Goal: Find specific page/section: Find specific page/section

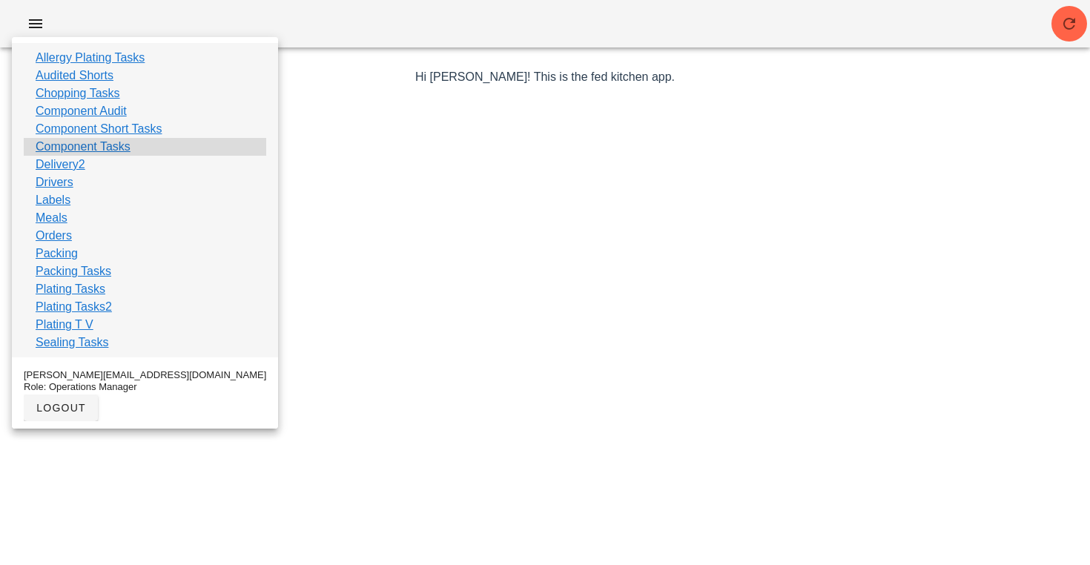
click at [94, 147] on link "Component Tasks" at bounding box center [83, 147] width 95 height 18
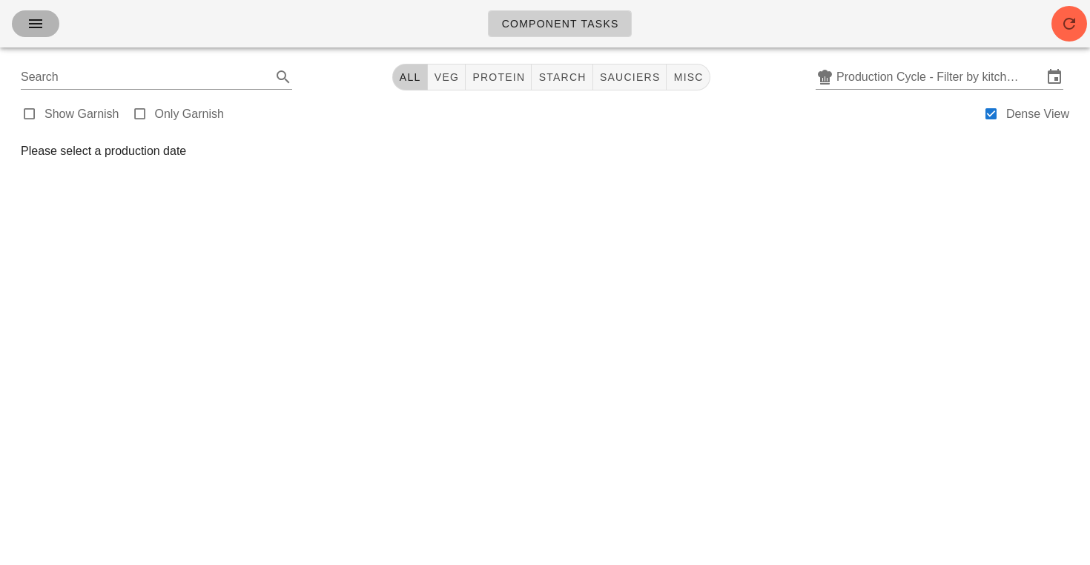
click at [50, 32] on button "button" at bounding box center [35, 23] width 47 height 27
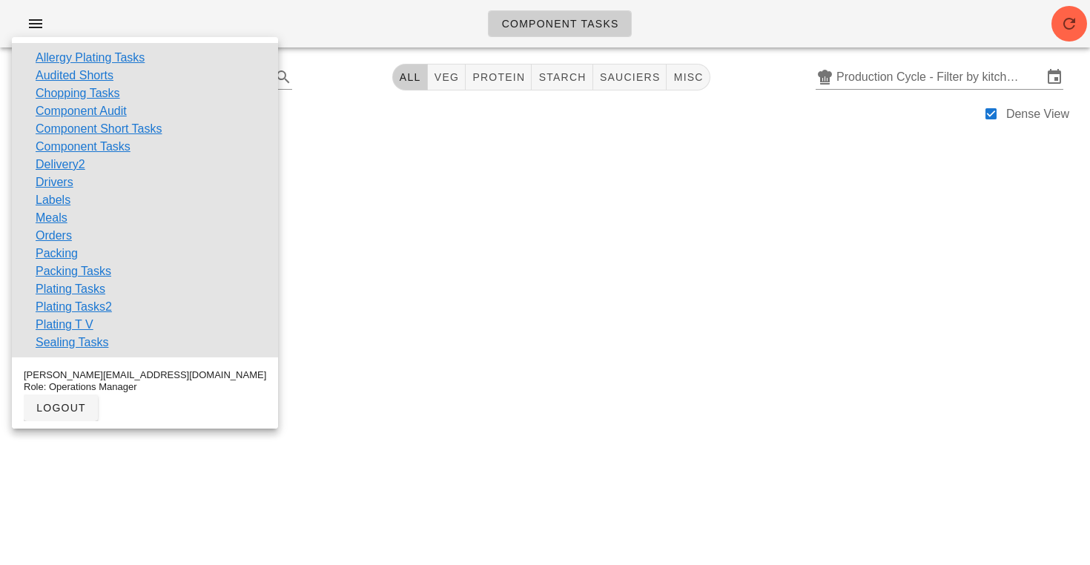
click at [183, 34] on div "Component Tasks" at bounding box center [545, 23] width 1090 height 47
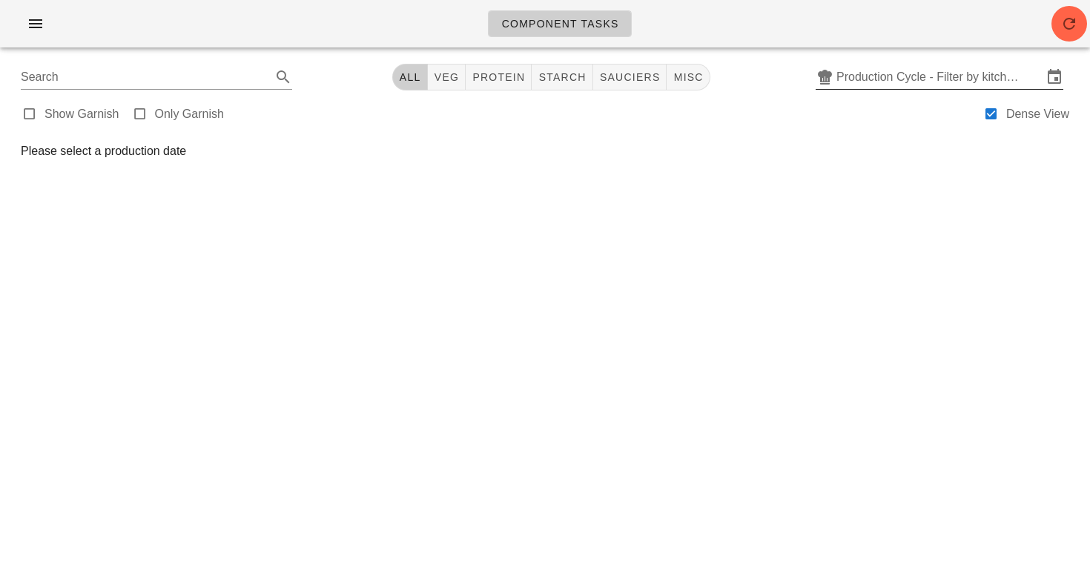
click at [864, 77] on input "Production Cycle - Filter by kitchen production schedules" at bounding box center [939, 77] width 206 height 24
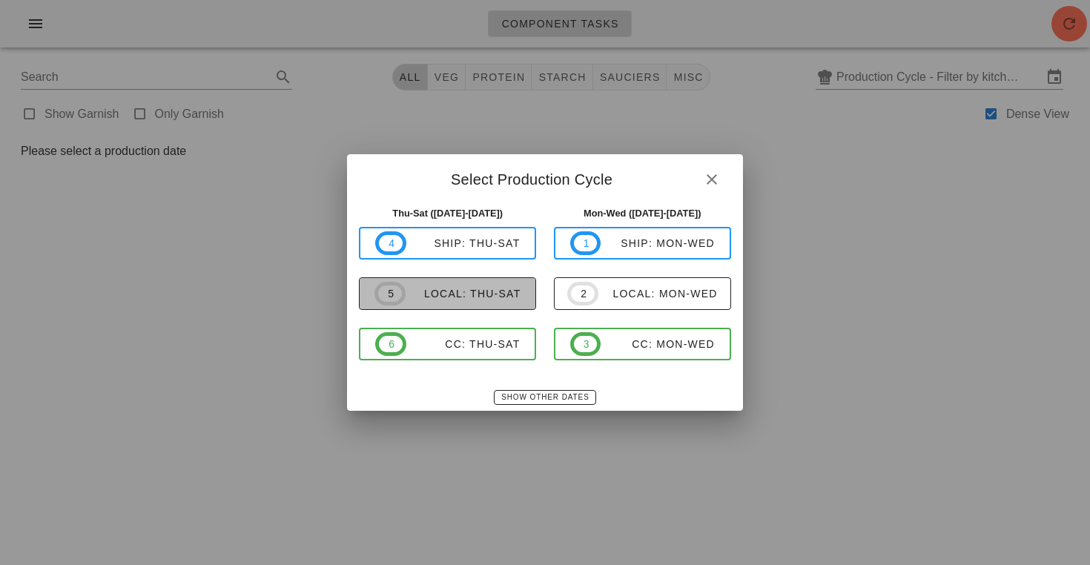
click at [497, 298] on div "local: Thu-Sat" at bounding box center [464, 294] width 116 height 12
type input "local: Thu-Sat ([DATE]-[DATE])"
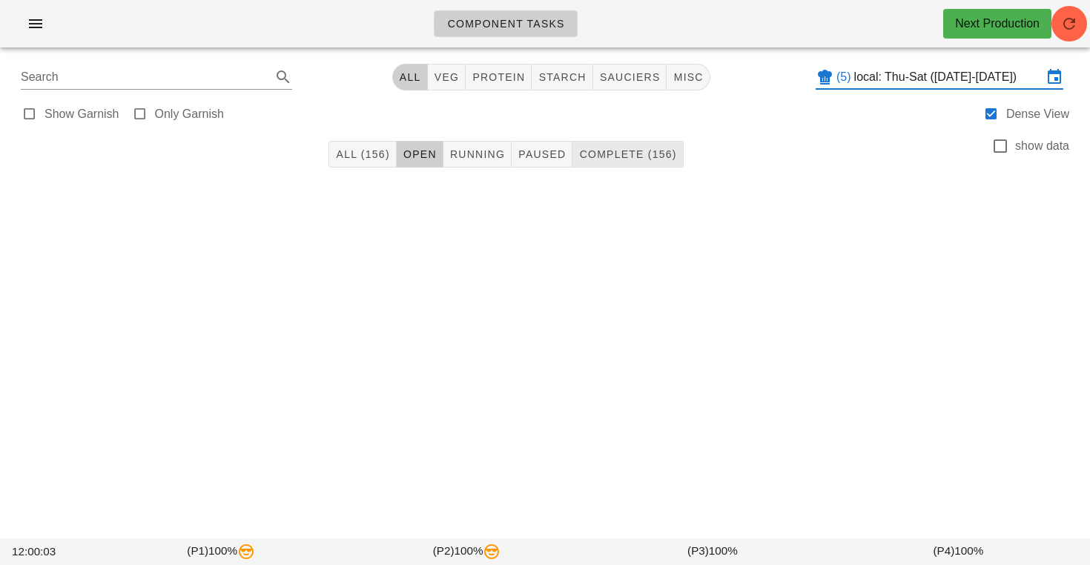
click at [609, 160] on span "Complete (156)" at bounding box center [627, 154] width 98 height 12
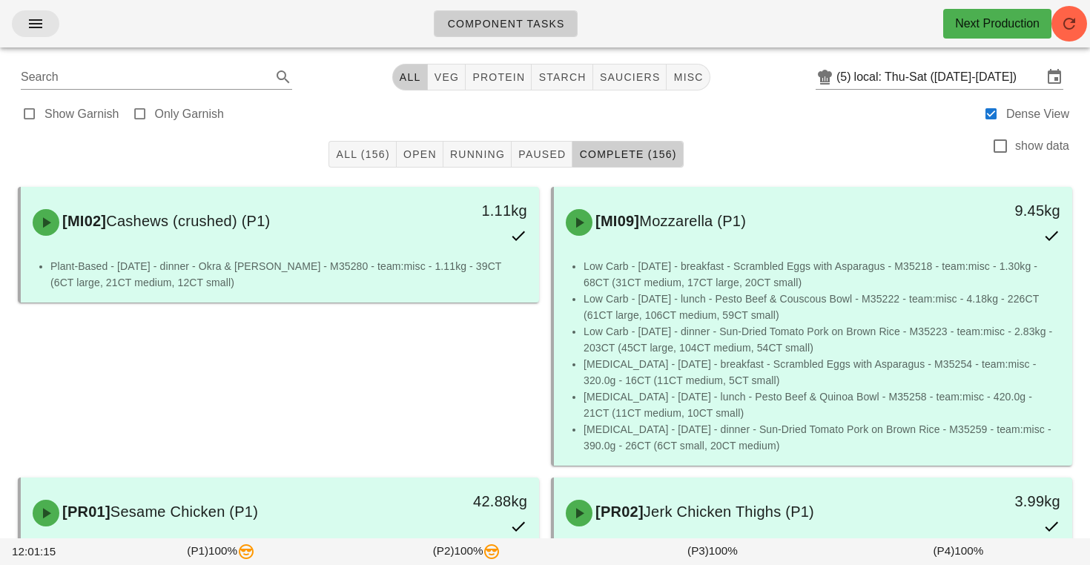
scroll to position [-1, 0]
click at [36, 22] on icon "button" at bounding box center [36, 24] width 18 height 18
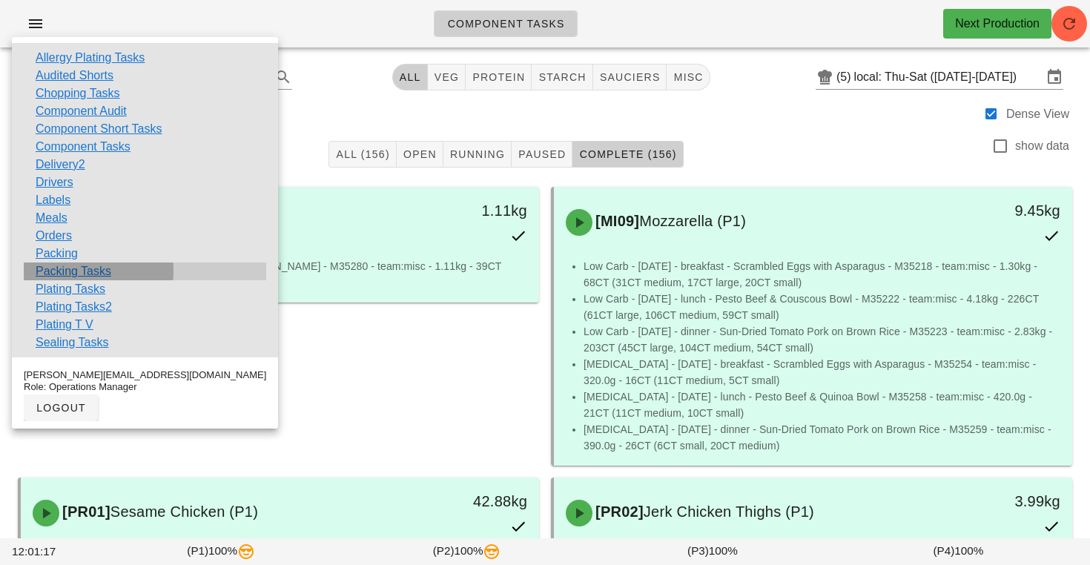
click at [57, 270] on link "Packing Tasks" at bounding box center [74, 271] width 76 height 18
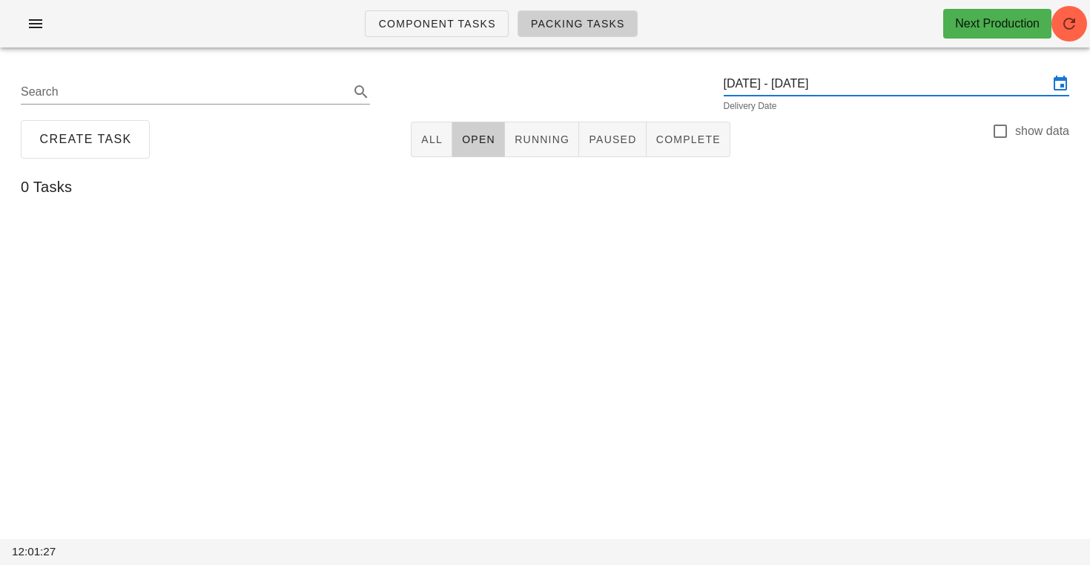
click at [790, 80] on input "Thursday August 28 - Saturday August 30" at bounding box center [886, 84] width 325 height 24
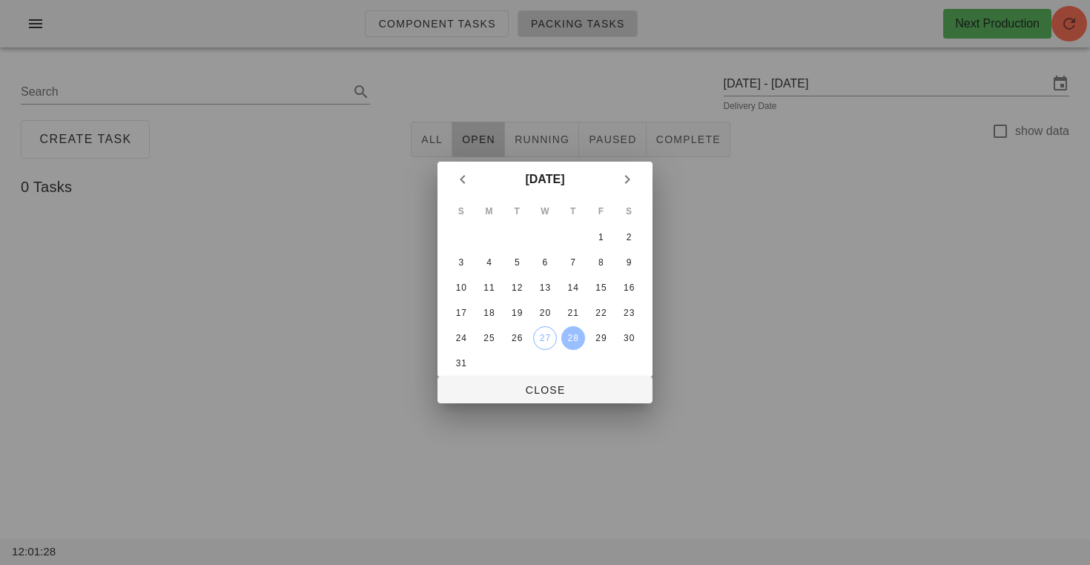
click at [460, 85] on div at bounding box center [545, 282] width 1090 height 565
click at [527, 338] on div "26" at bounding box center [517, 338] width 24 height 10
click at [538, 398] on button "Close" at bounding box center [544, 390] width 215 height 27
type input "[DATE]"
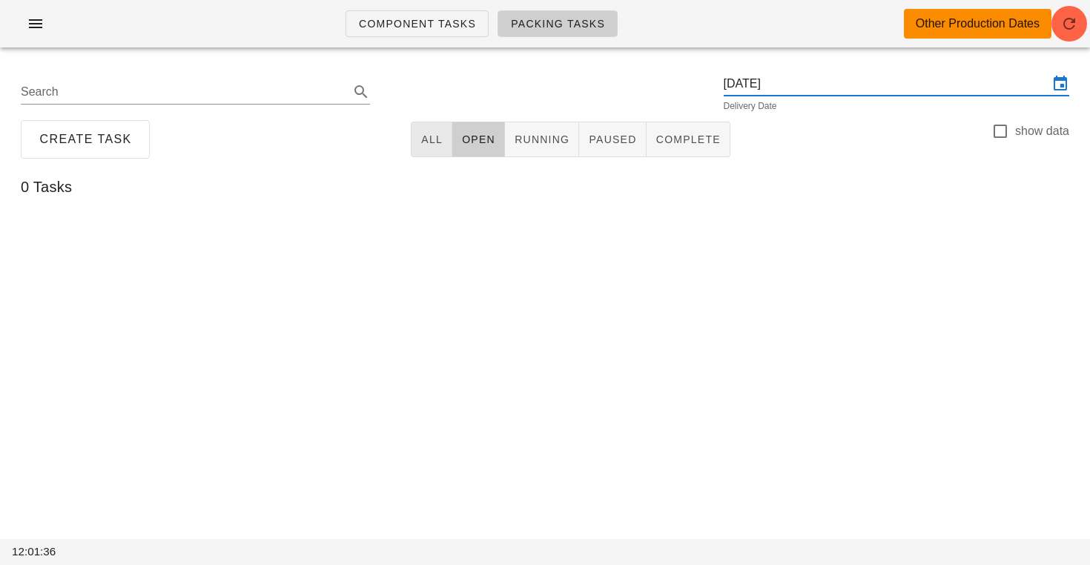
click at [437, 125] on button "All" at bounding box center [432, 140] width 42 height 36
click at [955, 29] on div "Other Production Dates" at bounding box center [978, 24] width 124 height 18
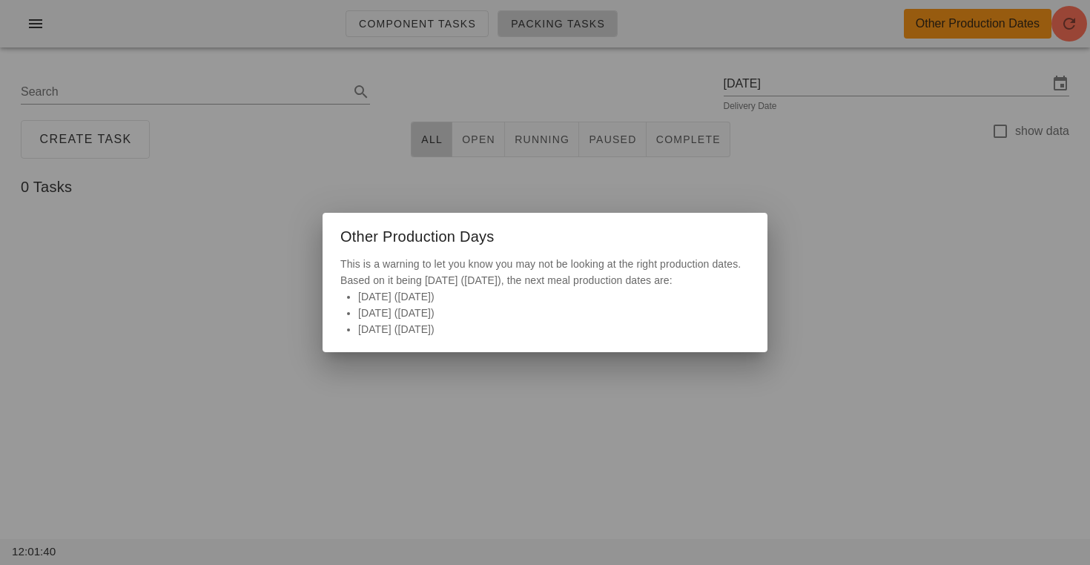
click at [598, 222] on div "Other Production Days" at bounding box center [545, 234] width 445 height 43
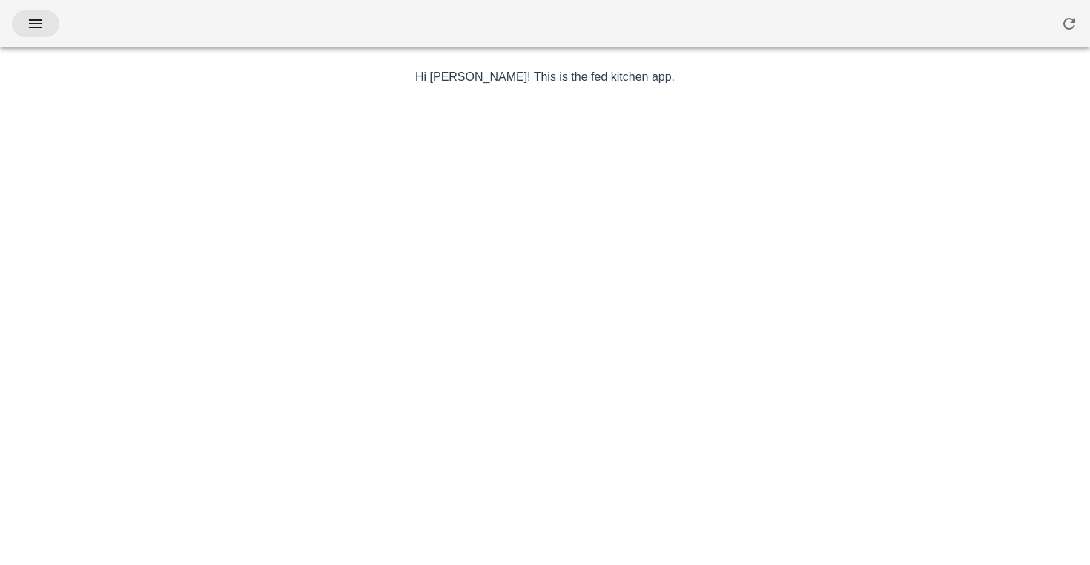
click at [23, 31] on button "button" at bounding box center [35, 23] width 47 height 27
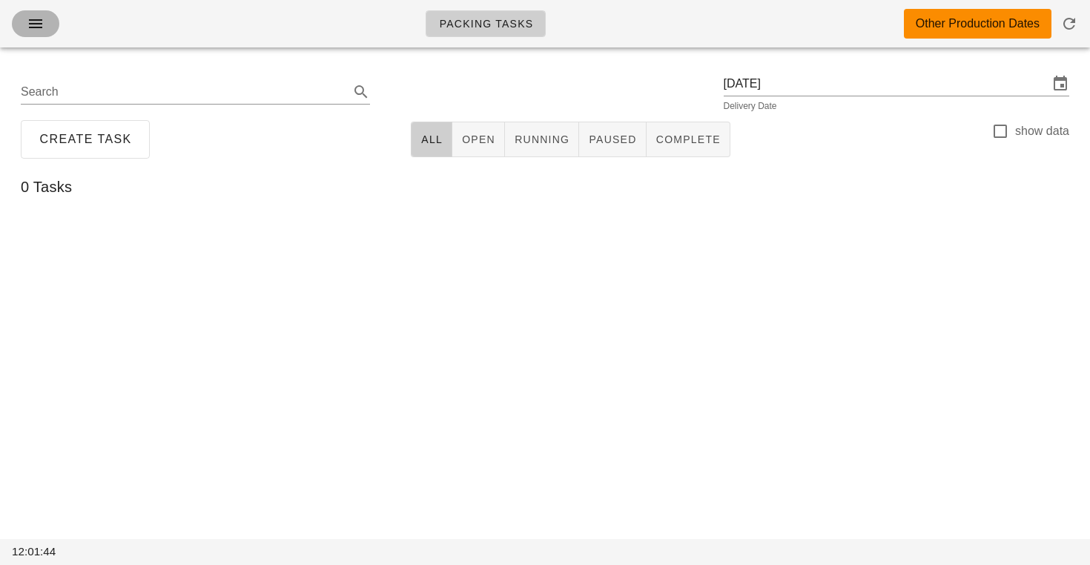
click at [33, 31] on button "button" at bounding box center [35, 23] width 47 height 27
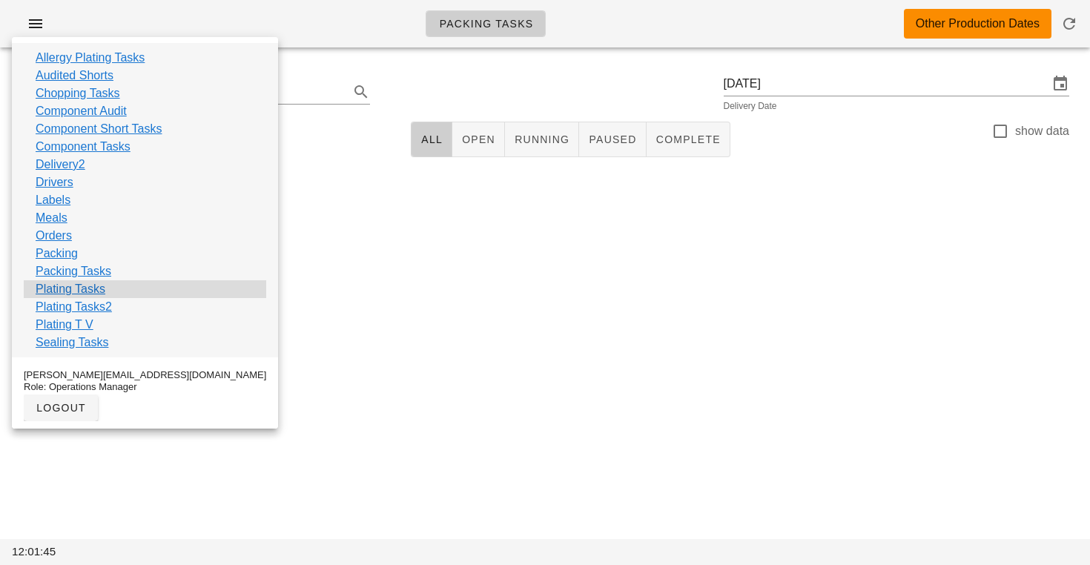
click at [76, 290] on link "Plating Tasks" at bounding box center [71, 289] width 70 height 18
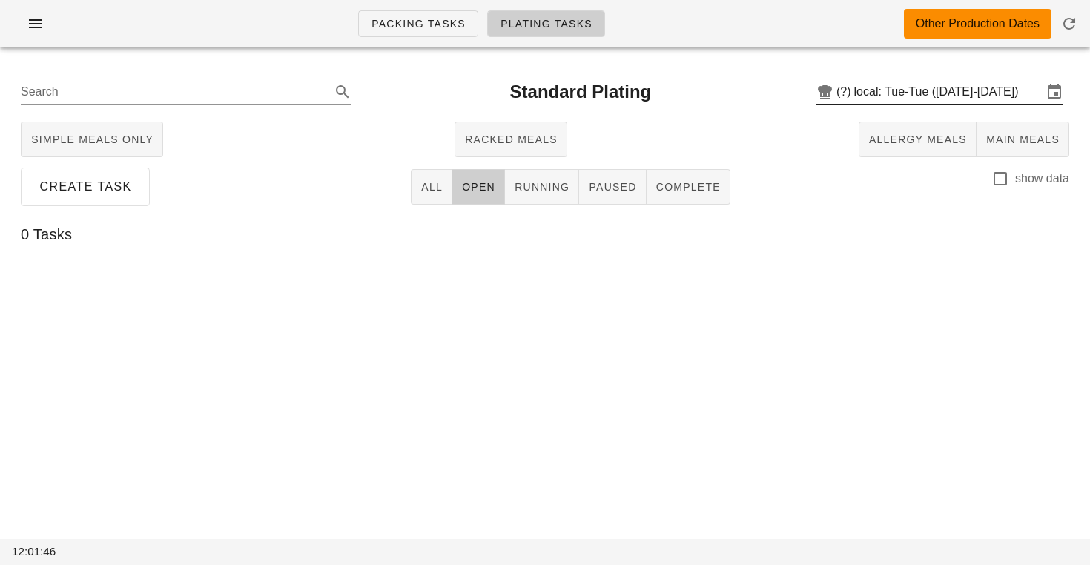
click at [870, 90] on input "local: Tue-Tue ([DATE]-[DATE])" at bounding box center [948, 92] width 188 height 24
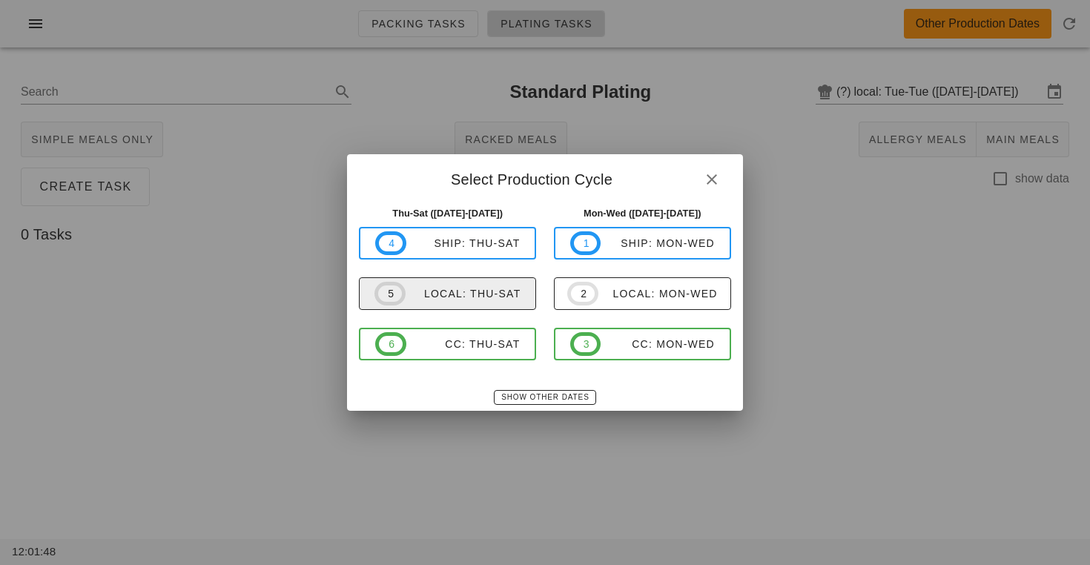
click at [503, 291] on div "local: Thu-Sat" at bounding box center [464, 294] width 116 height 12
type input "local: Thu-Sat ([DATE]-[DATE])"
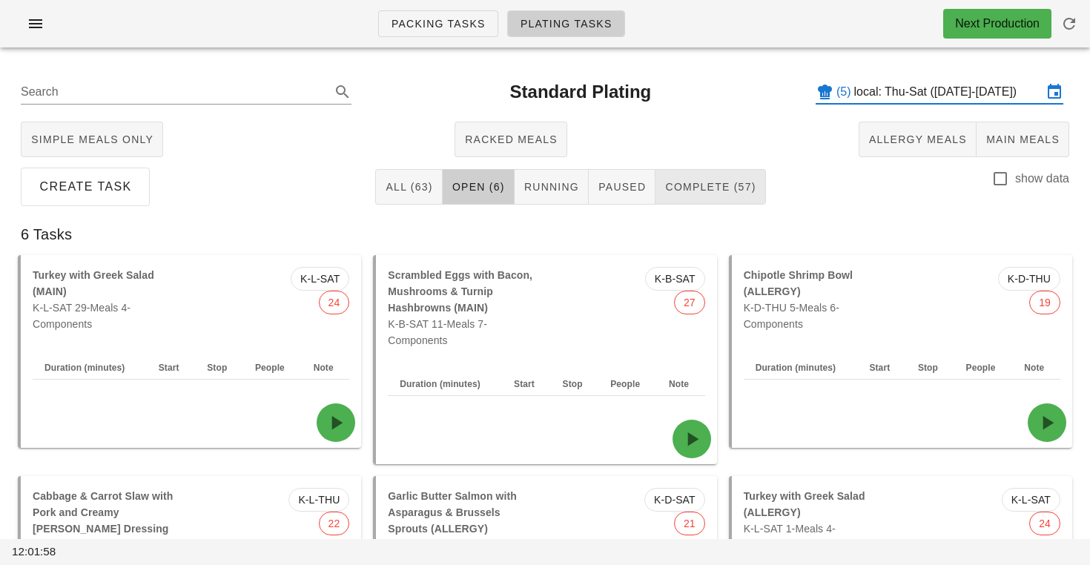
click at [727, 198] on button "Complete (57)" at bounding box center [710, 187] width 110 height 36
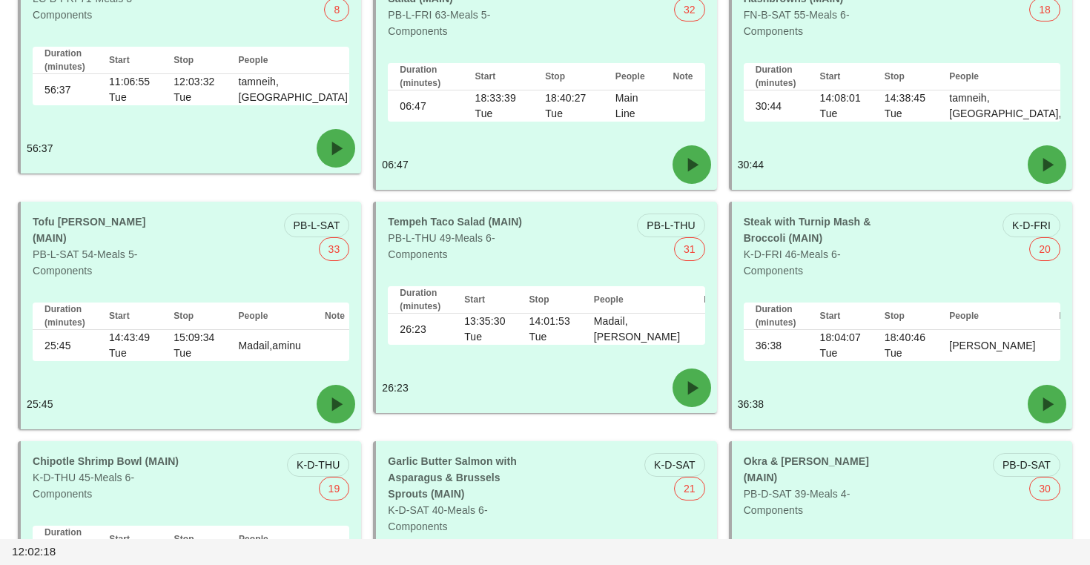
scroll to position [1814, 0]
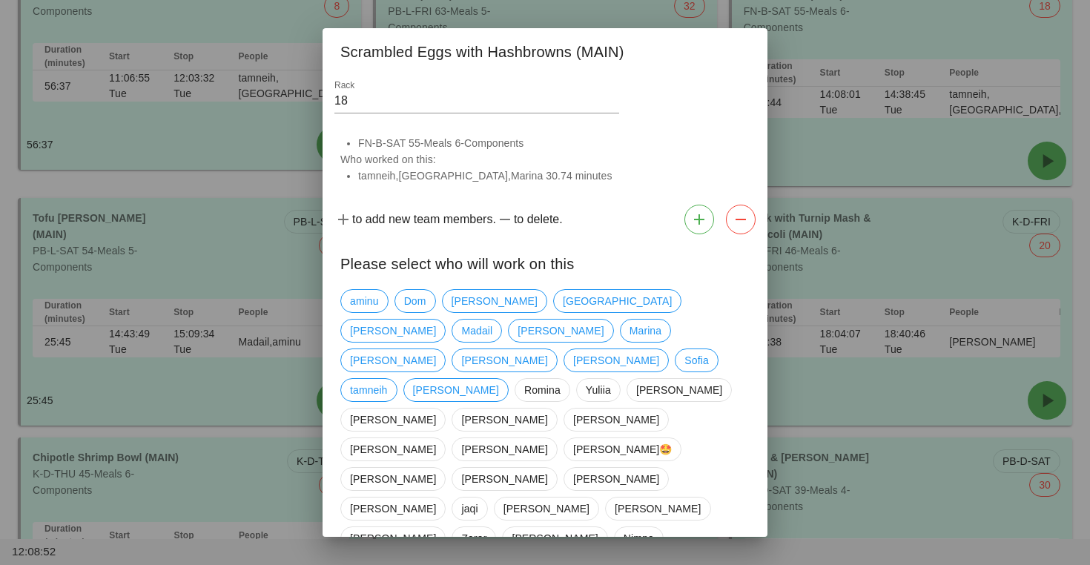
click at [262, 169] on div at bounding box center [545, 282] width 1090 height 565
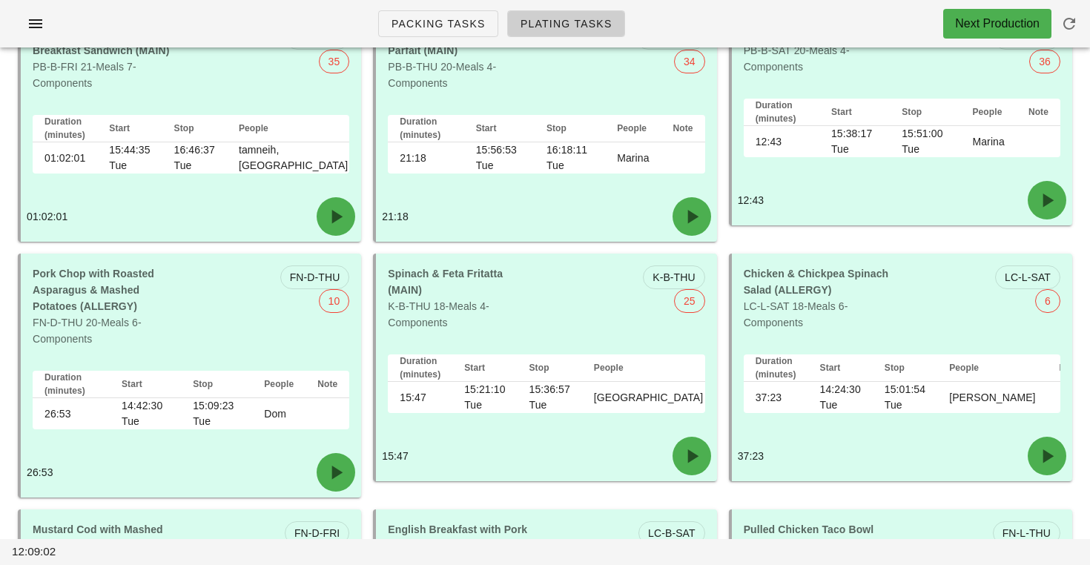
scroll to position [2953, 0]
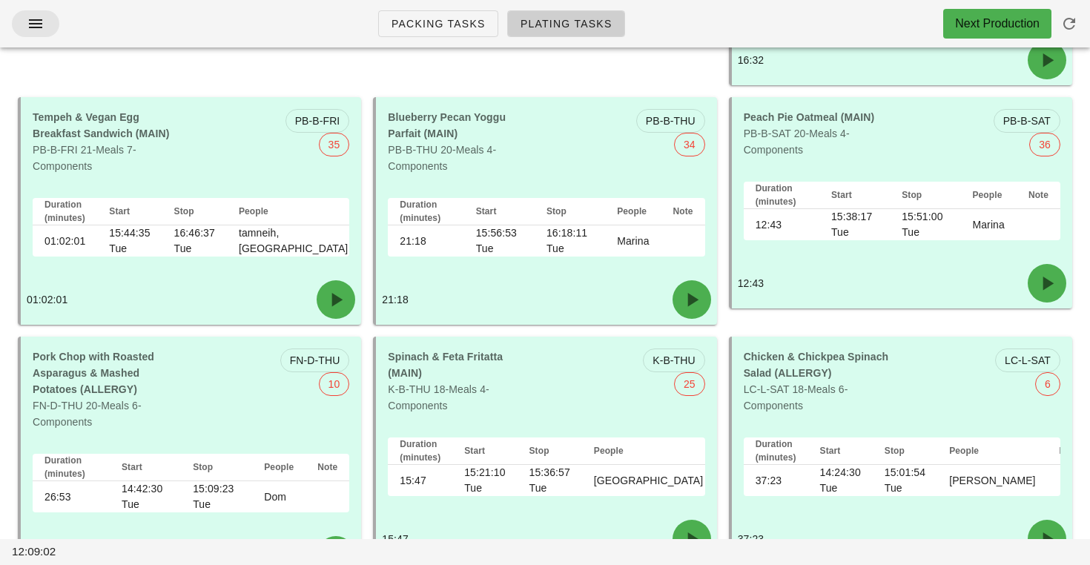
click at [36, 19] on icon "button" at bounding box center [36, 24] width 18 height 18
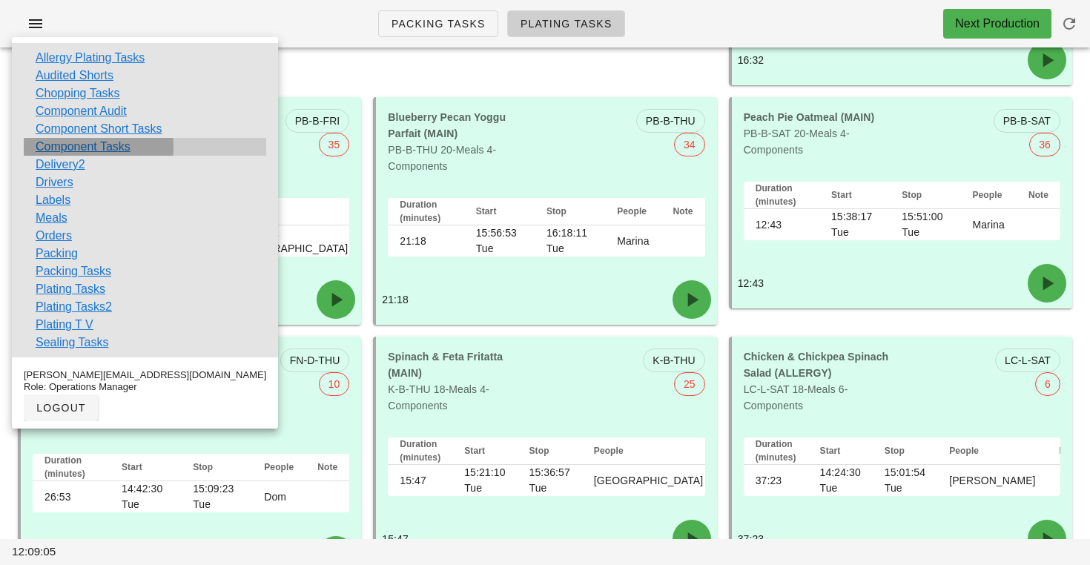
click at [106, 150] on link "Component Tasks" at bounding box center [83, 147] width 95 height 18
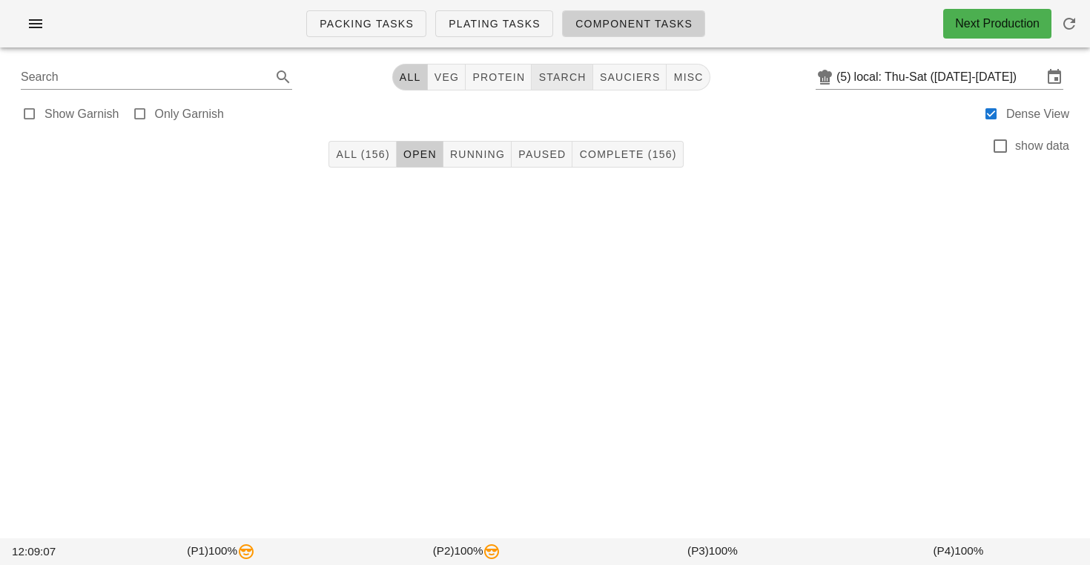
click at [554, 81] on span "starch" at bounding box center [562, 77] width 48 height 12
click at [615, 151] on span "Complete (32)" at bounding box center [623, 154] width 91 height 12
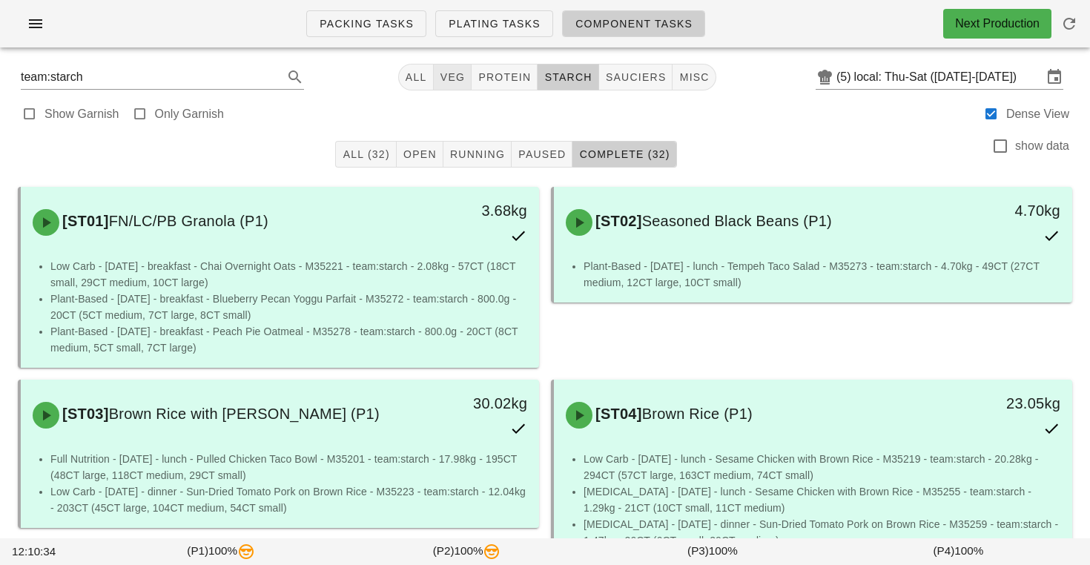
click at [452, 76] on span "veg" at bounding box center [453, 77] width 26 height 12
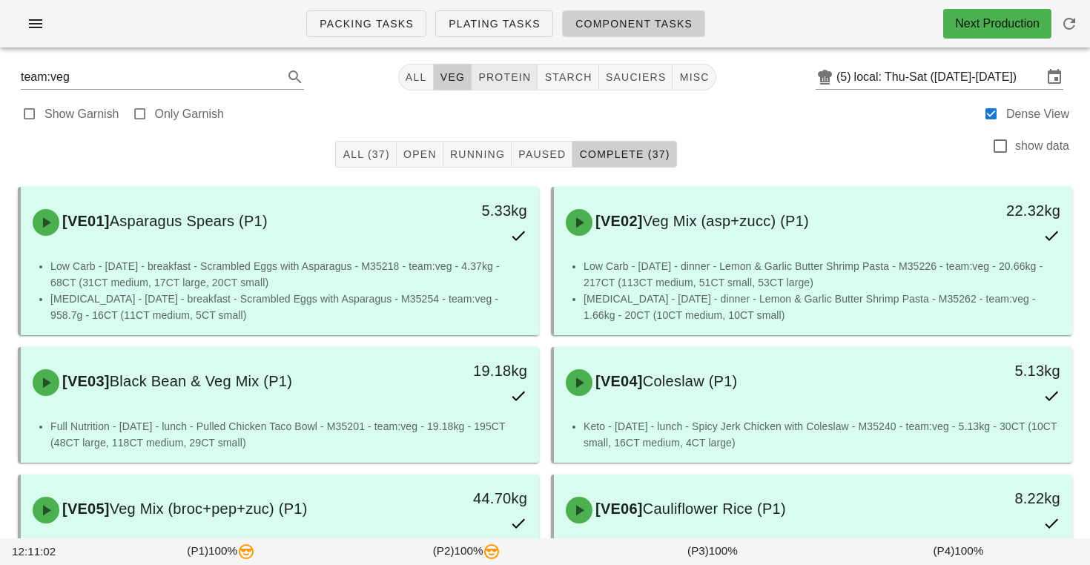
click at [486, 86] on button "protein" at bounding box center [505, 77] width 66 height 27
type input "team:protein"
